Goal: Information Seeking & Learning: Learn about a topic

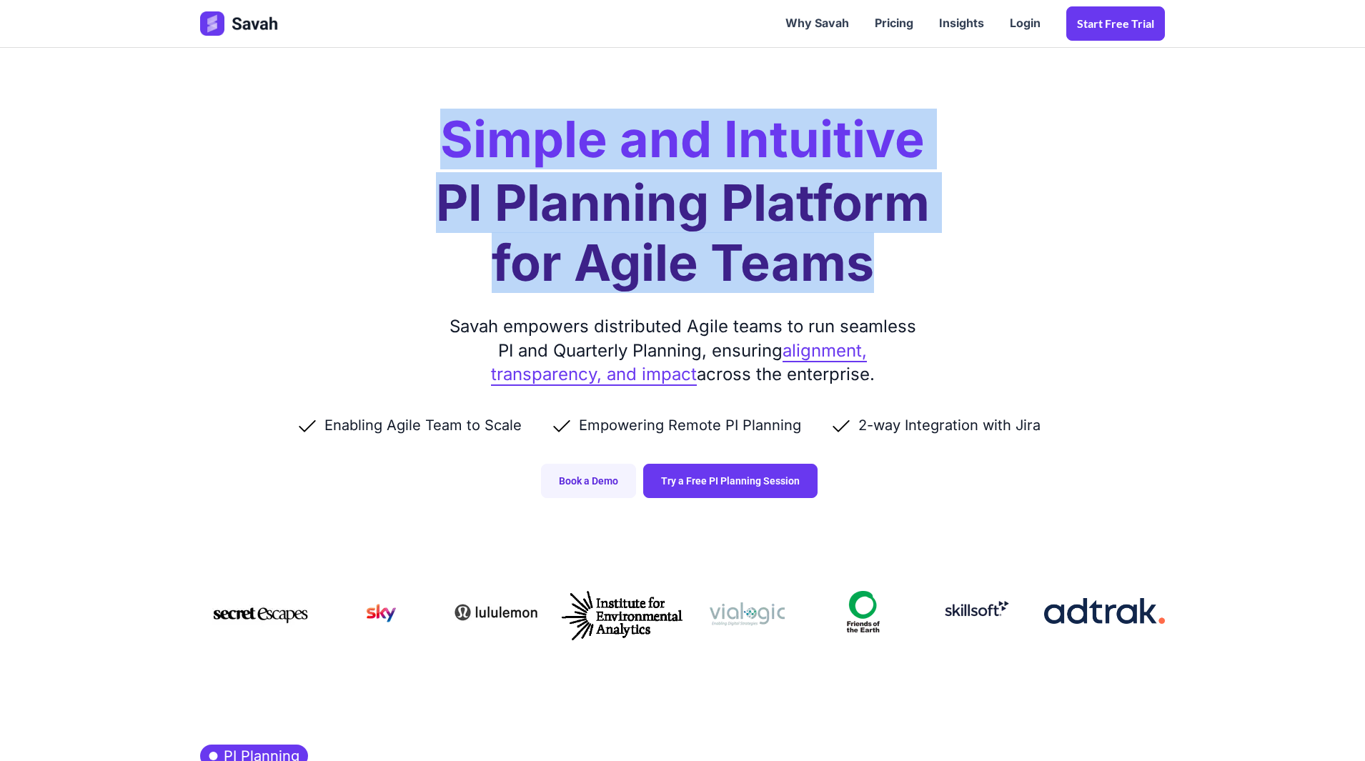
drag, startPoint x: 444, startPoint y: 148, endPoint x: 915, endPoint y: 282, distance: 489.6
click at [912, 281] on div "Simple and Intuitive PI Planning Platform for Agile Teams Savah empowers distri…" at bounding box center [682, 263] width 993 height 527
click at [745, 234] on h1 "PI Planning Platform for Agile Teams" at bounding box center [683, 233] width 494 height 120
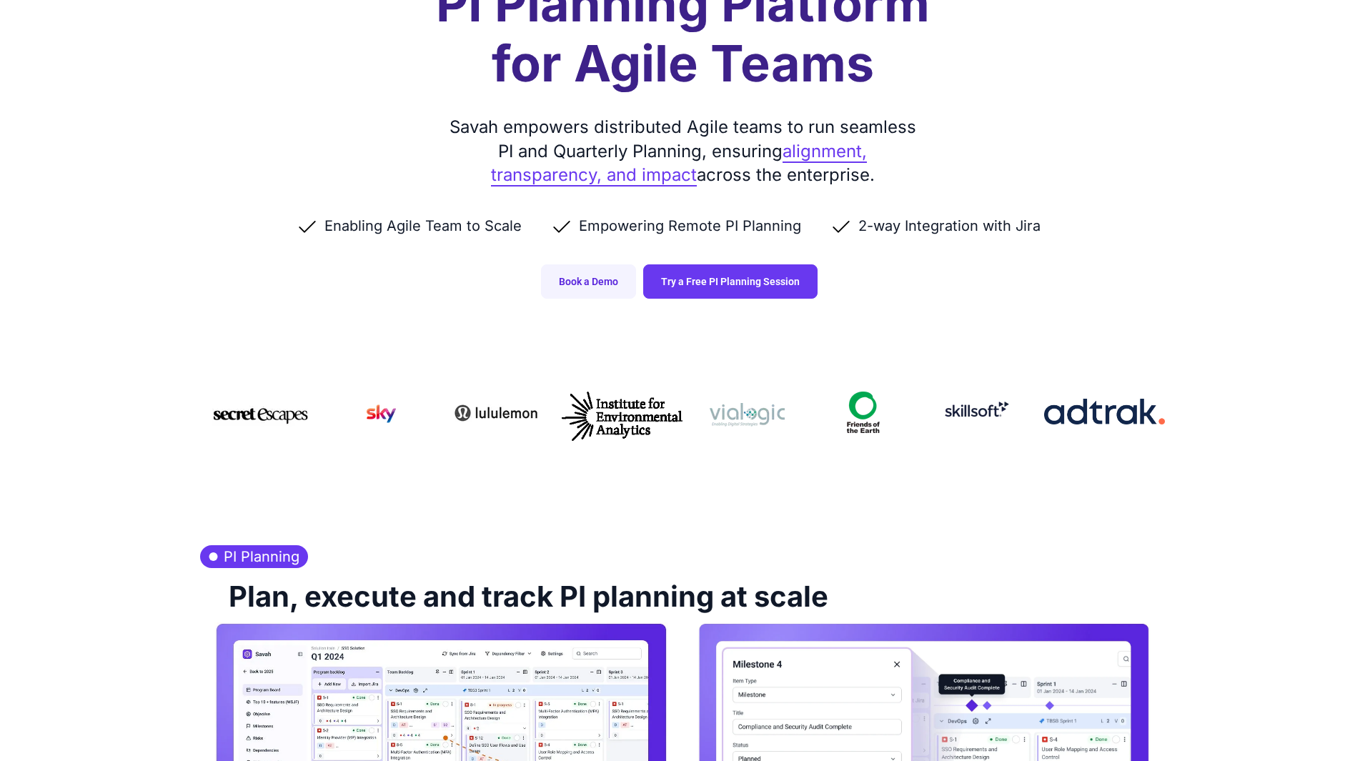
scroll to position [214, 0]
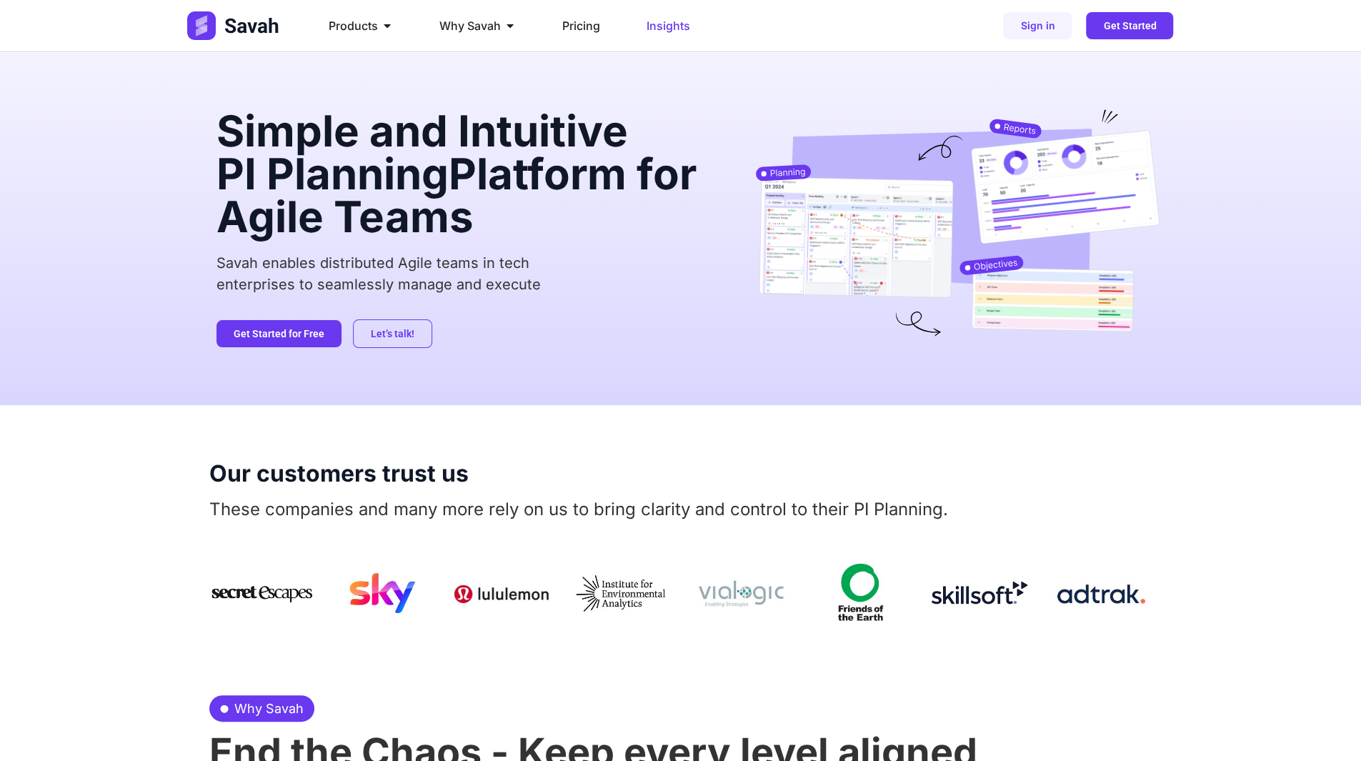
click at [660, 35] on div "Insights" at bounding box center [668, 25] width 66 height 29
click at [662, 29] on span "Insights" at bounding box center [669, 25] width 44 height 17
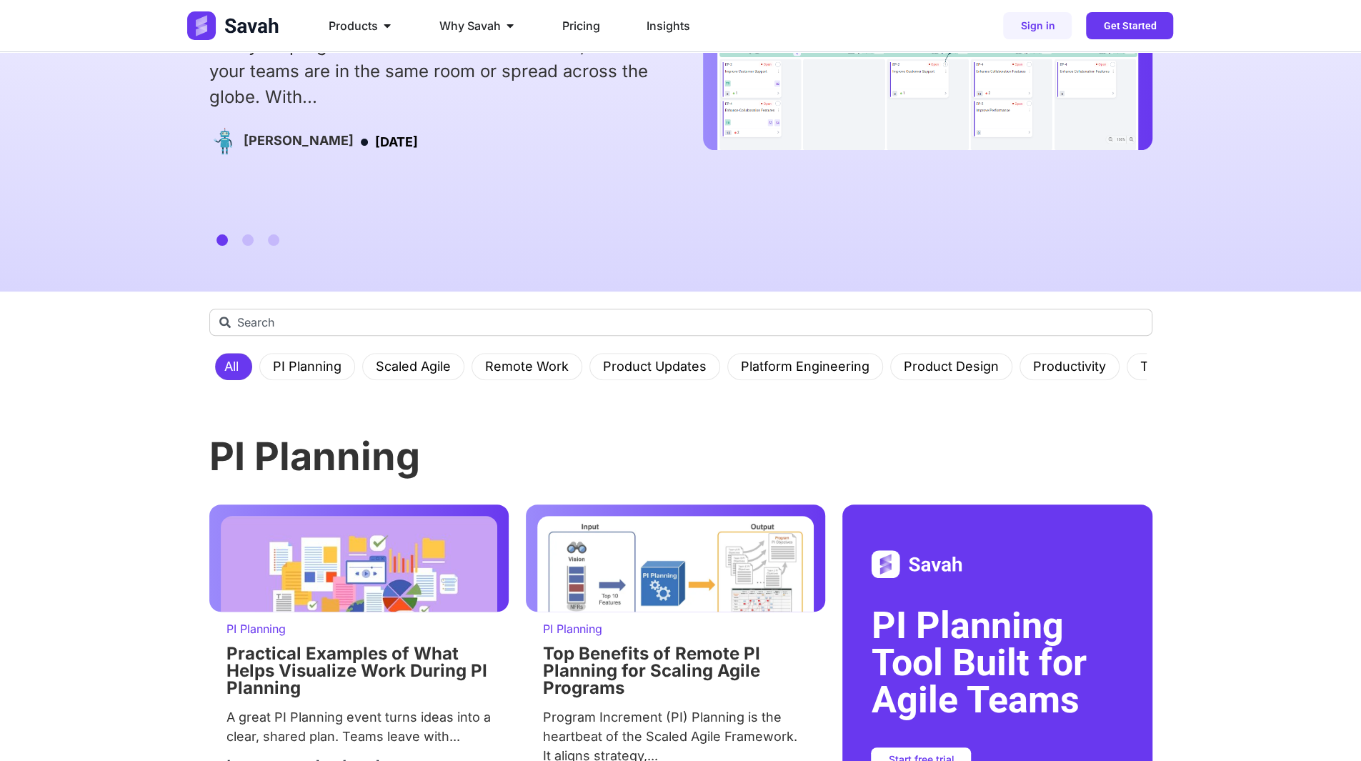
scroll to position [357, 0]
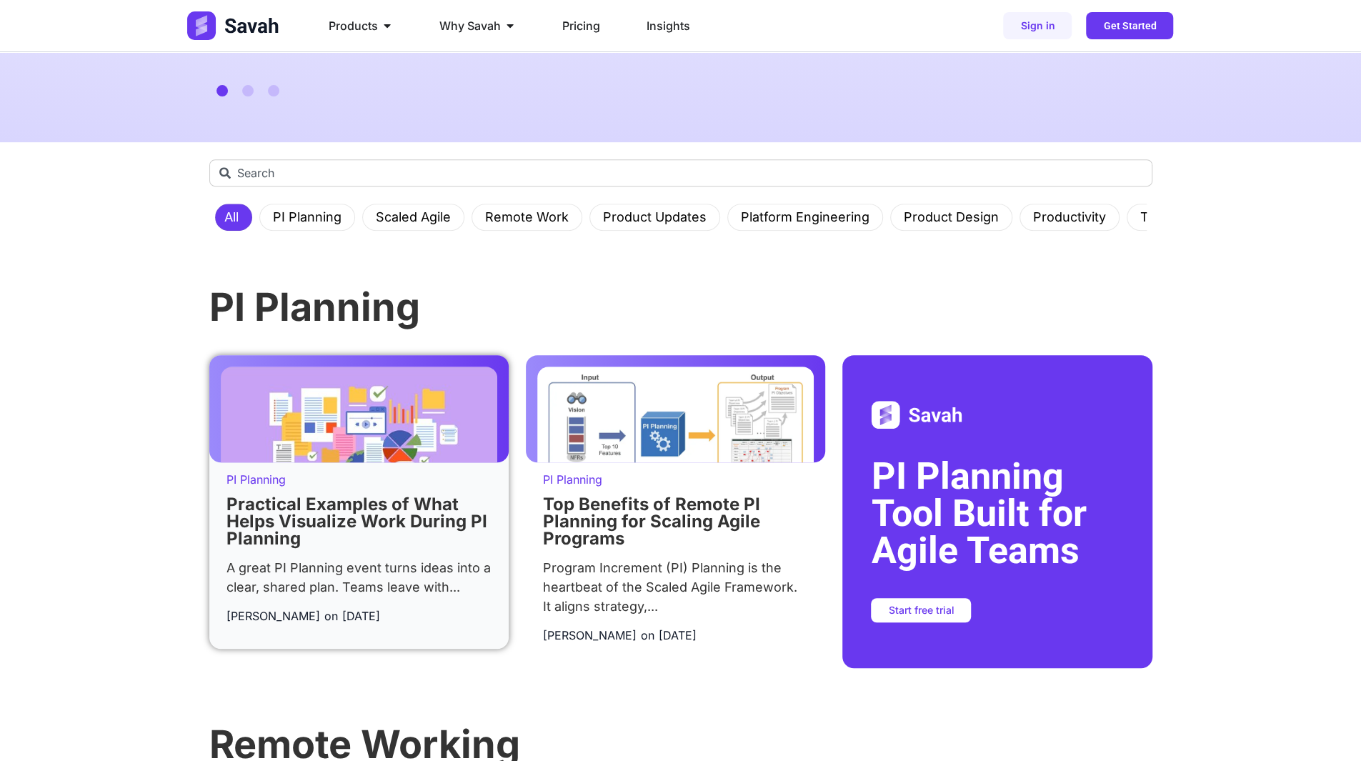
click at [350, 478] on p "PI Planning" at bounding box center [358, 479] width 265 height 11
click at [346, 505] on link "Practical Examples of What Helps Visualize Work During PI Planning" at bounding box center [356, 521] width 261 height 55
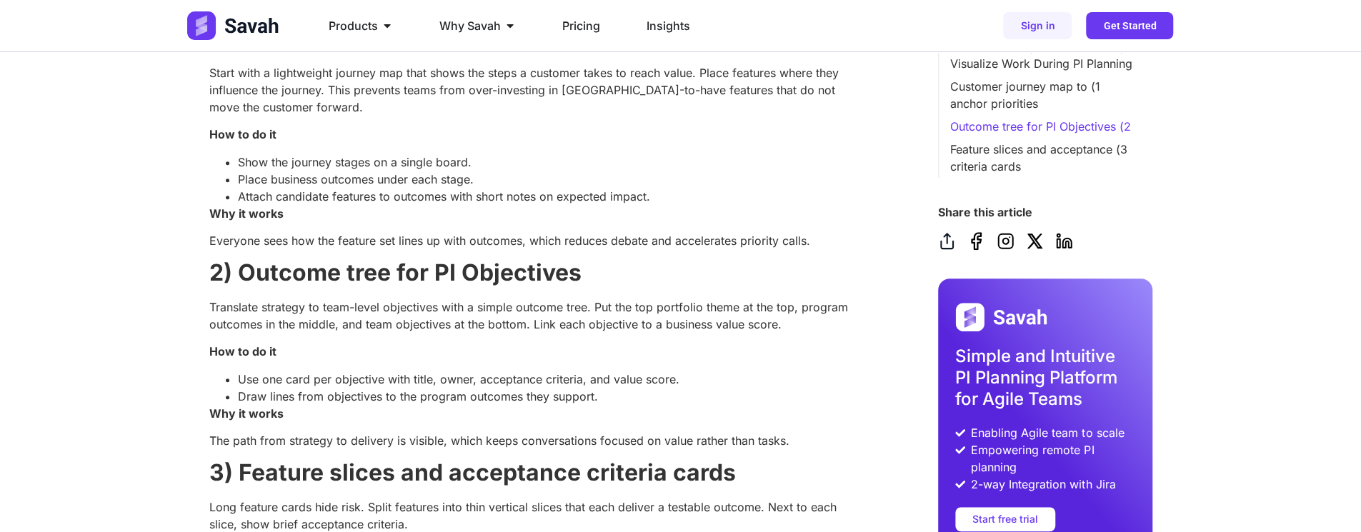
scroll to position [714, 0]
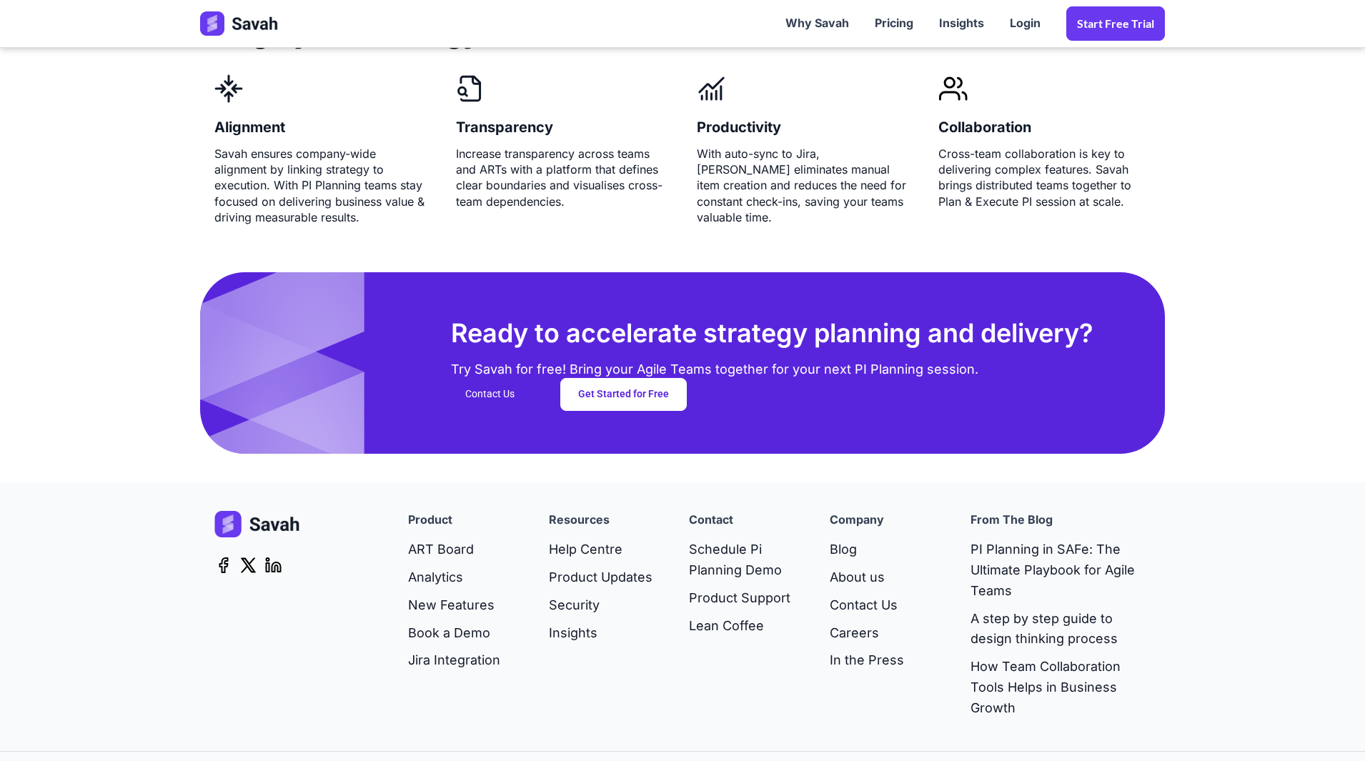
scroll to position [3569, 0]
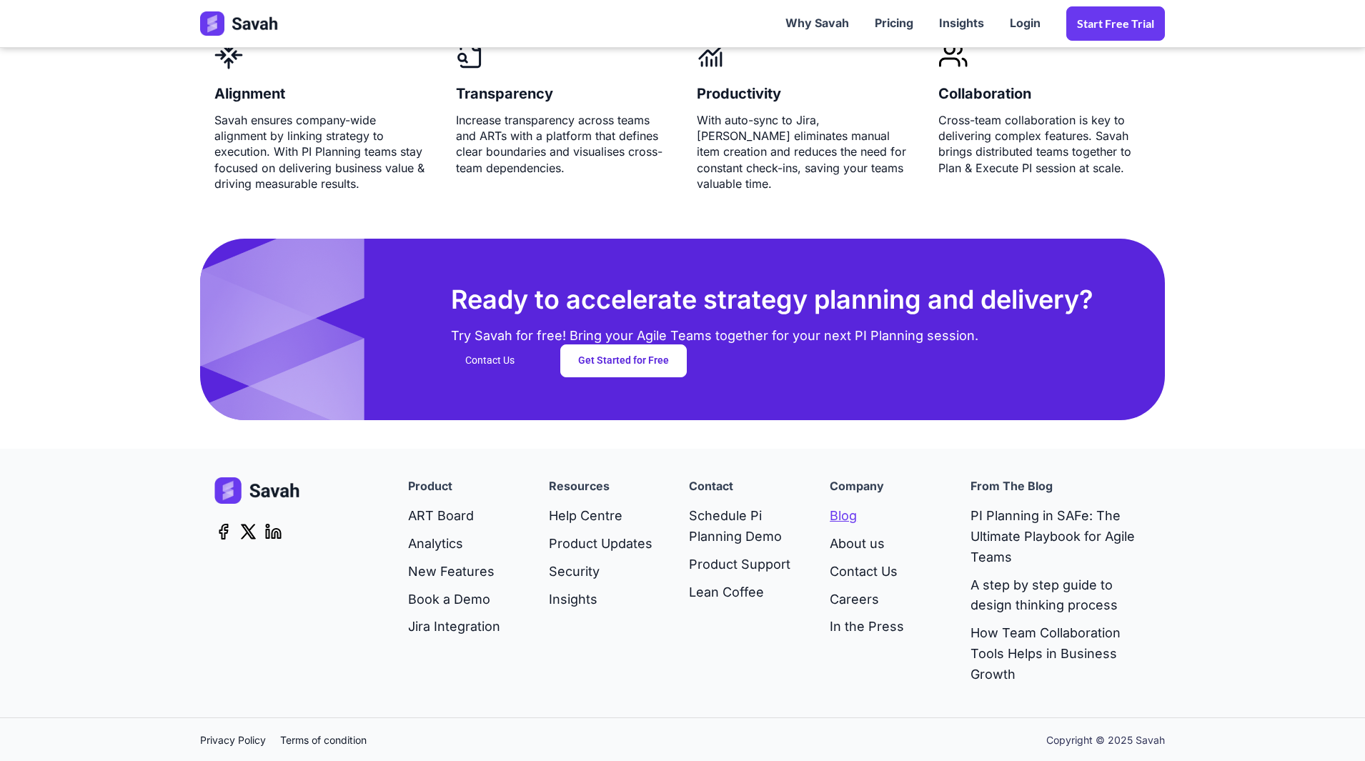
click at [853, 519] on link "Blog" at bounding box center [866, 516] width 74 height 28
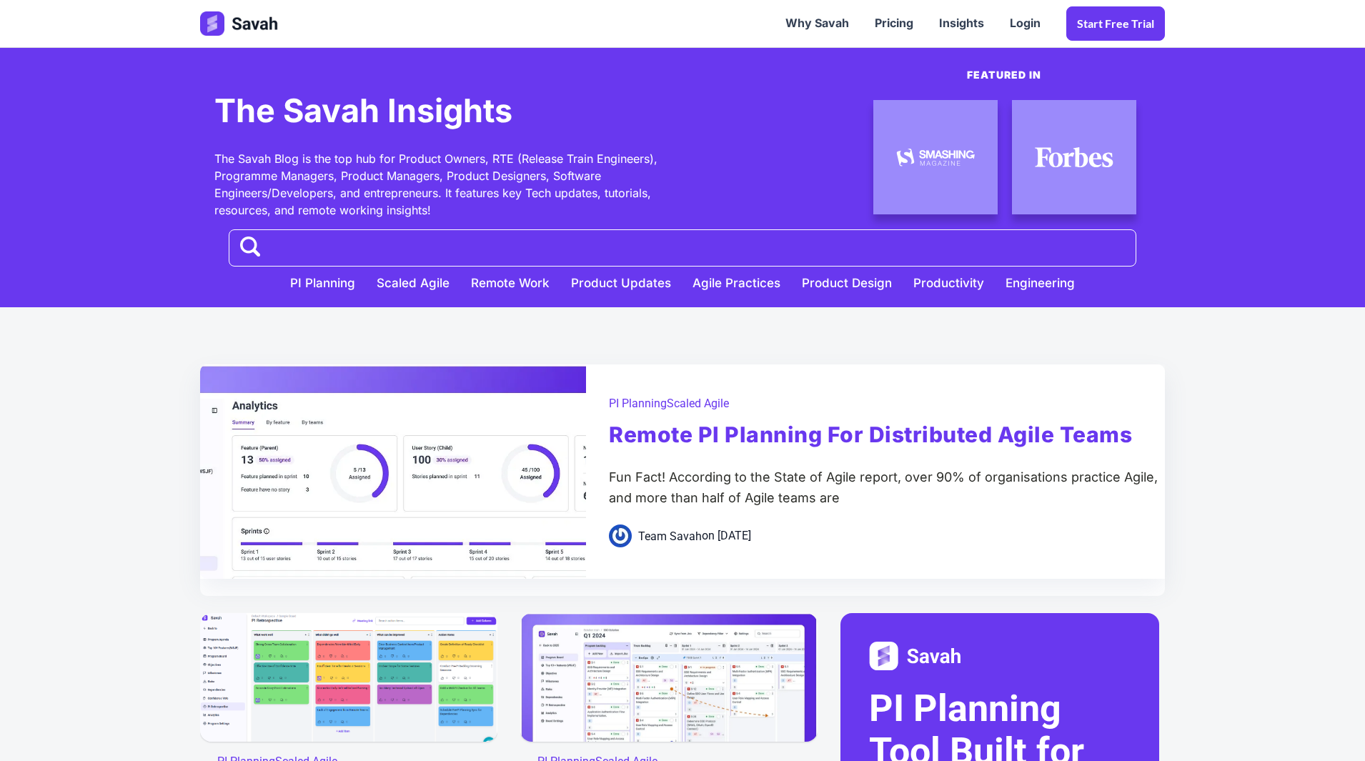
click at [719, 439] on link "Remote PI Planning for distributed agile teams" at bounding box center [870, 435] width 523 height 49
